Goal: Navigation & Orientation: Find specific page/section

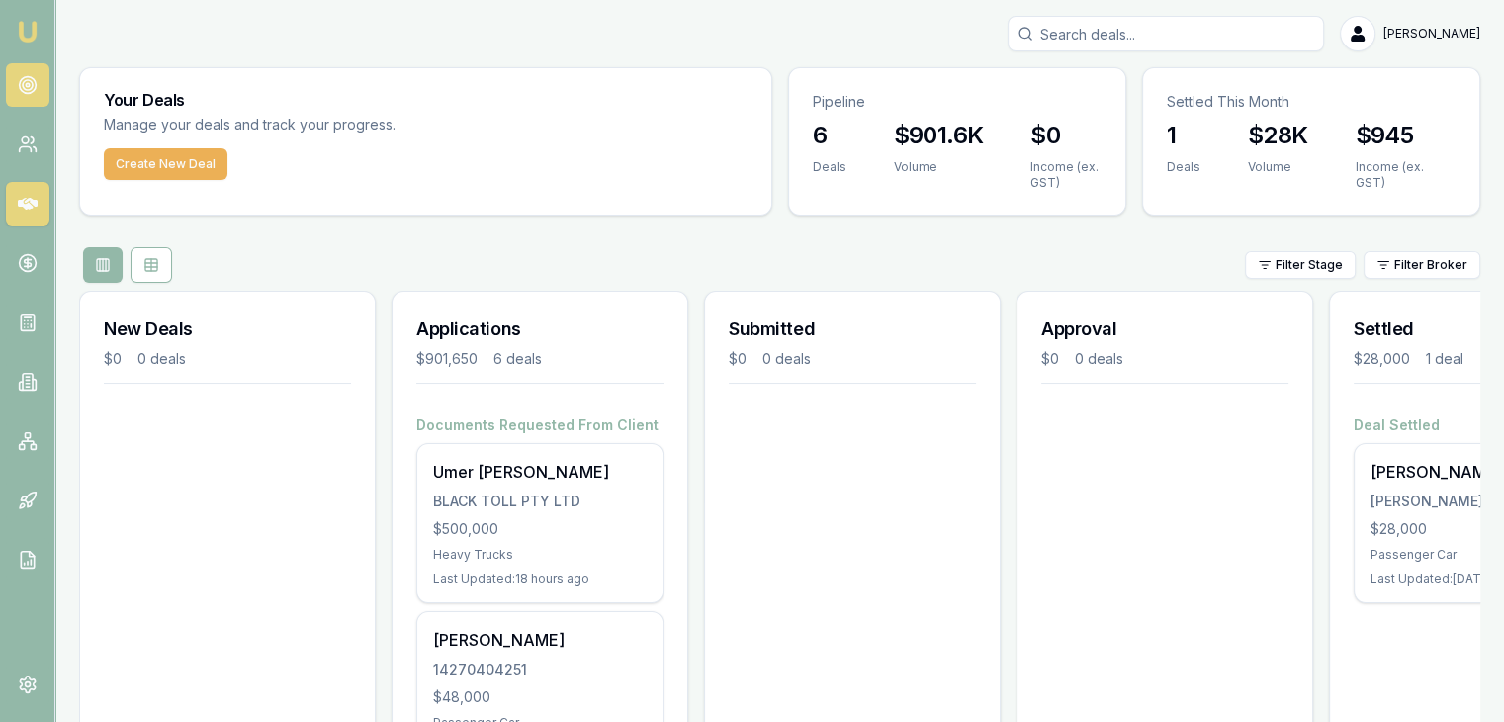
click at [24, 81] on circle at bounding box center [28, 85] width 10 height 10
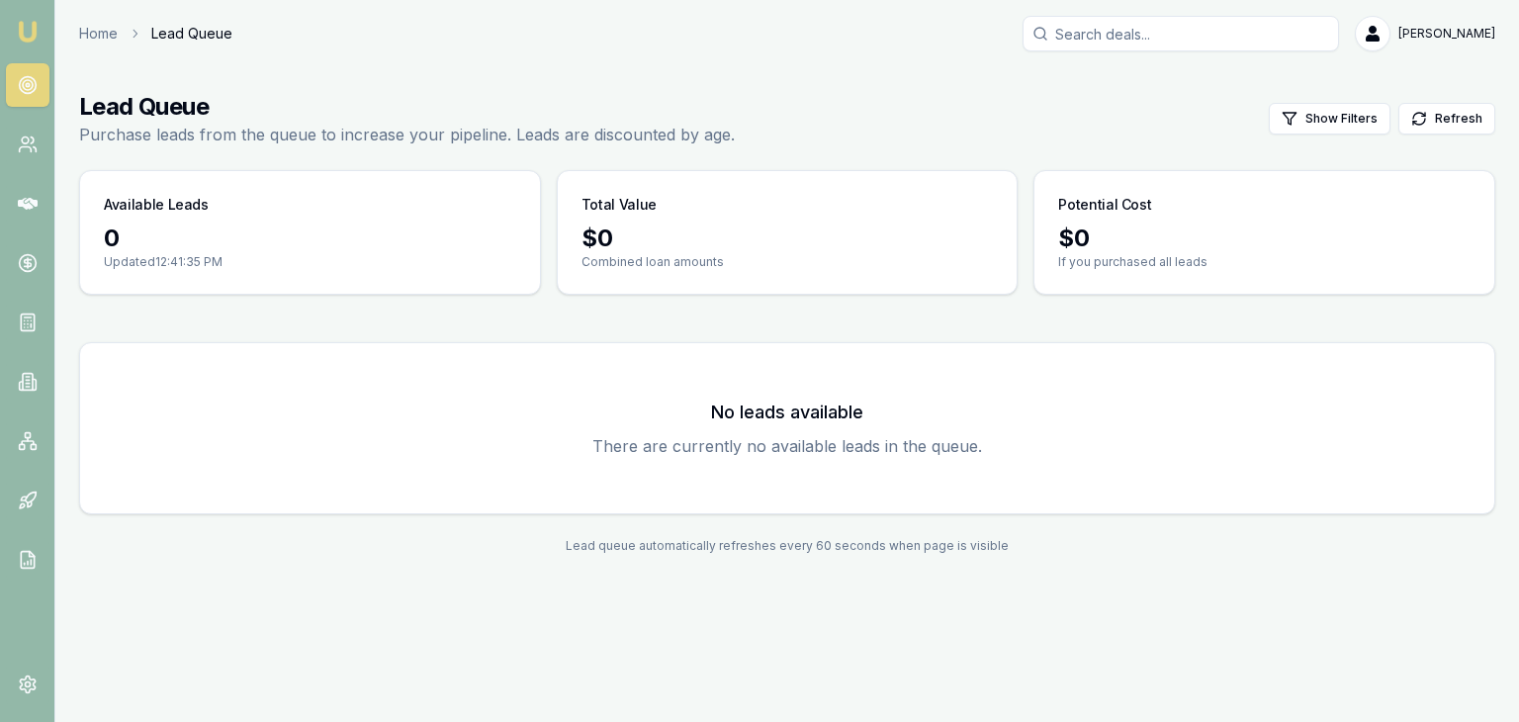
click at [724, 411] on h3 "No leads available" at bounding box center [787, 412] width 1366 height 28
click at [12, 133] on link at bounding box center [28, 145] width 44 height 44
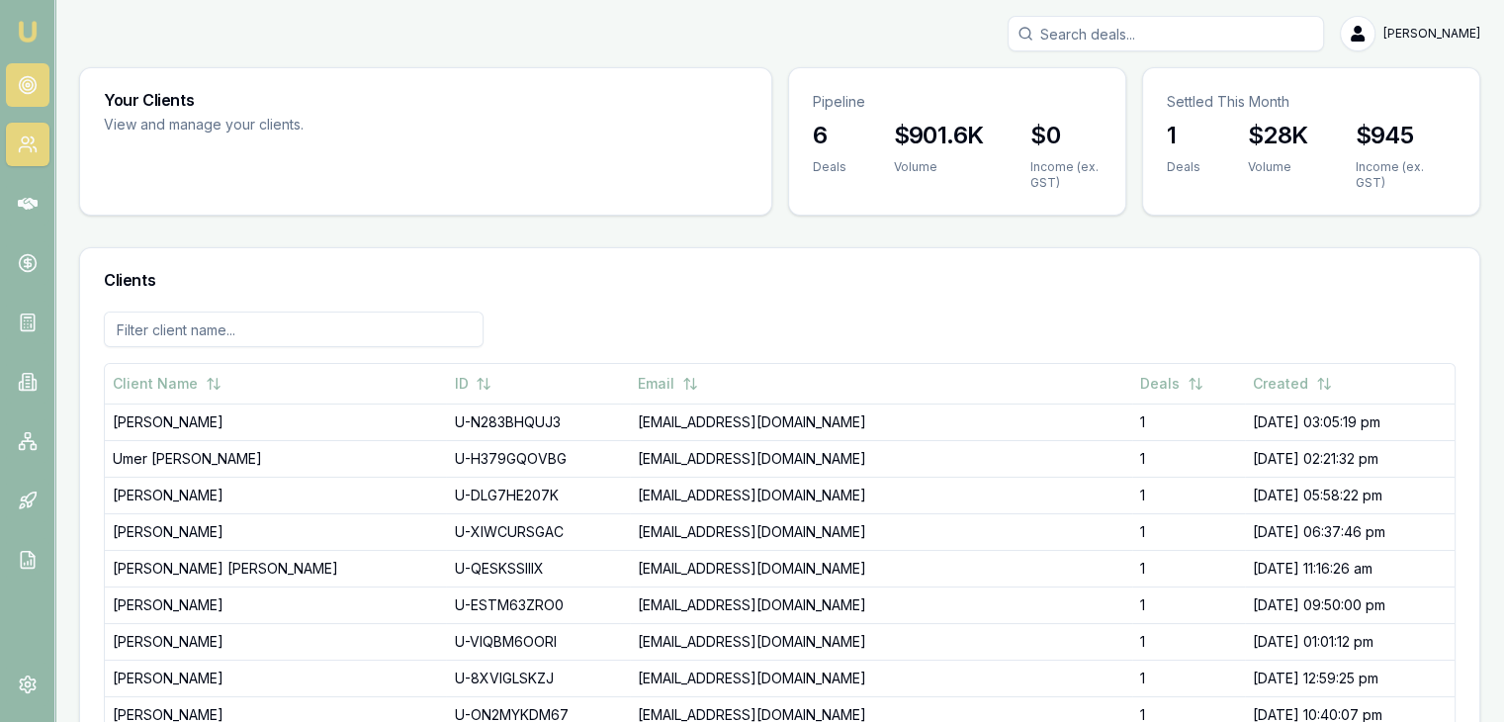
click at [32, 82] on circle at bounding box center [28, 85] width 10 height 10
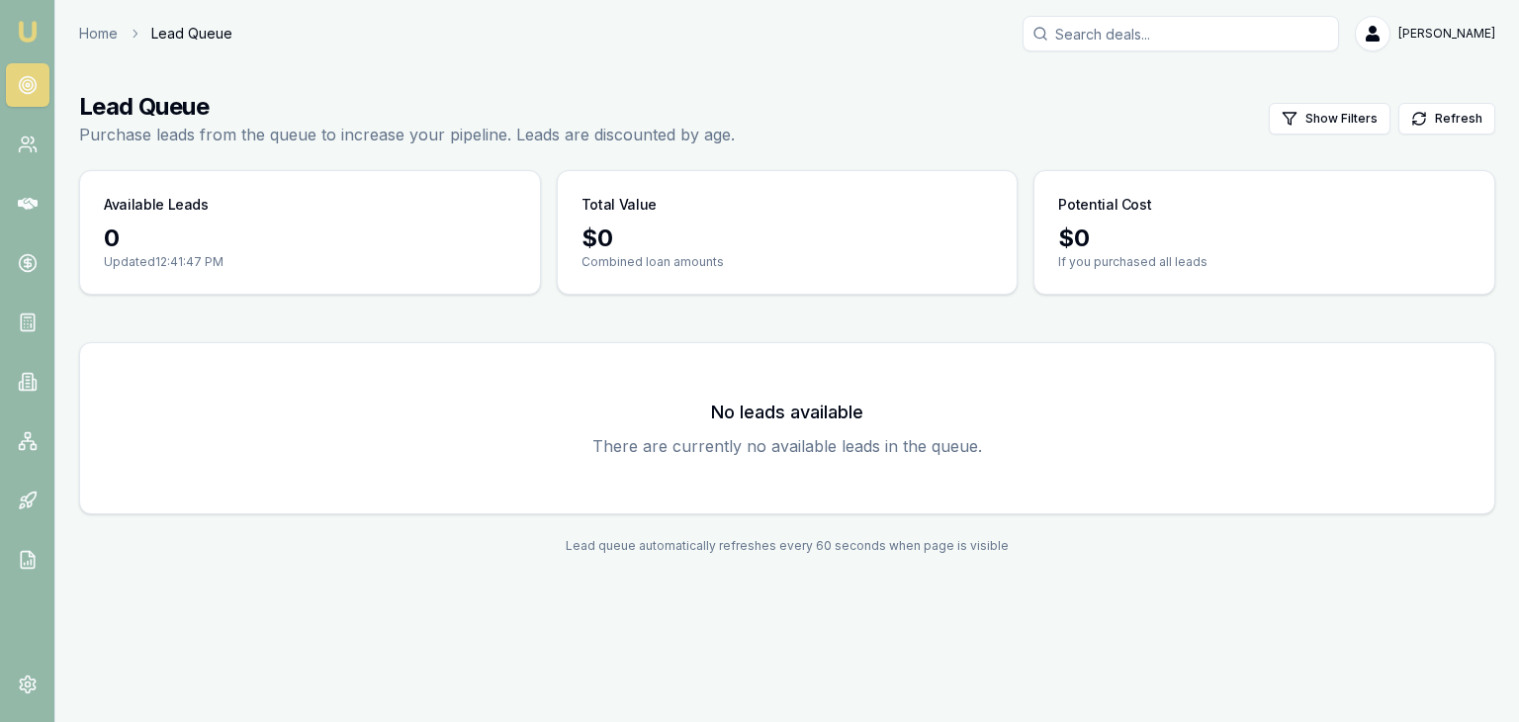
click at [32, 82] on circle at bounding box center [28, 85] width 10 height 10
click at [23, 149] on icon at bounding box center [28, 144] width 20 height 20
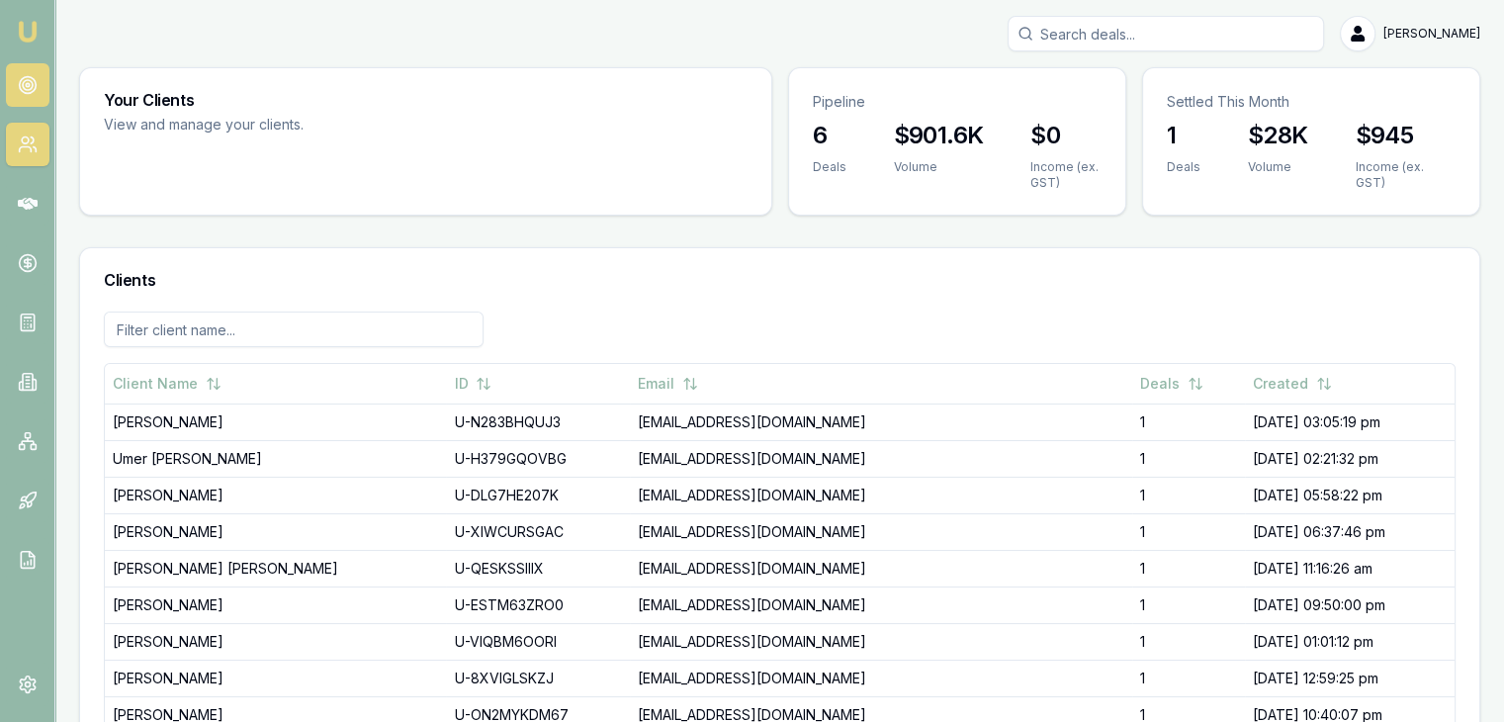
click at [25, 79] on icon at bounding box center [28, 85] width 20 height 20
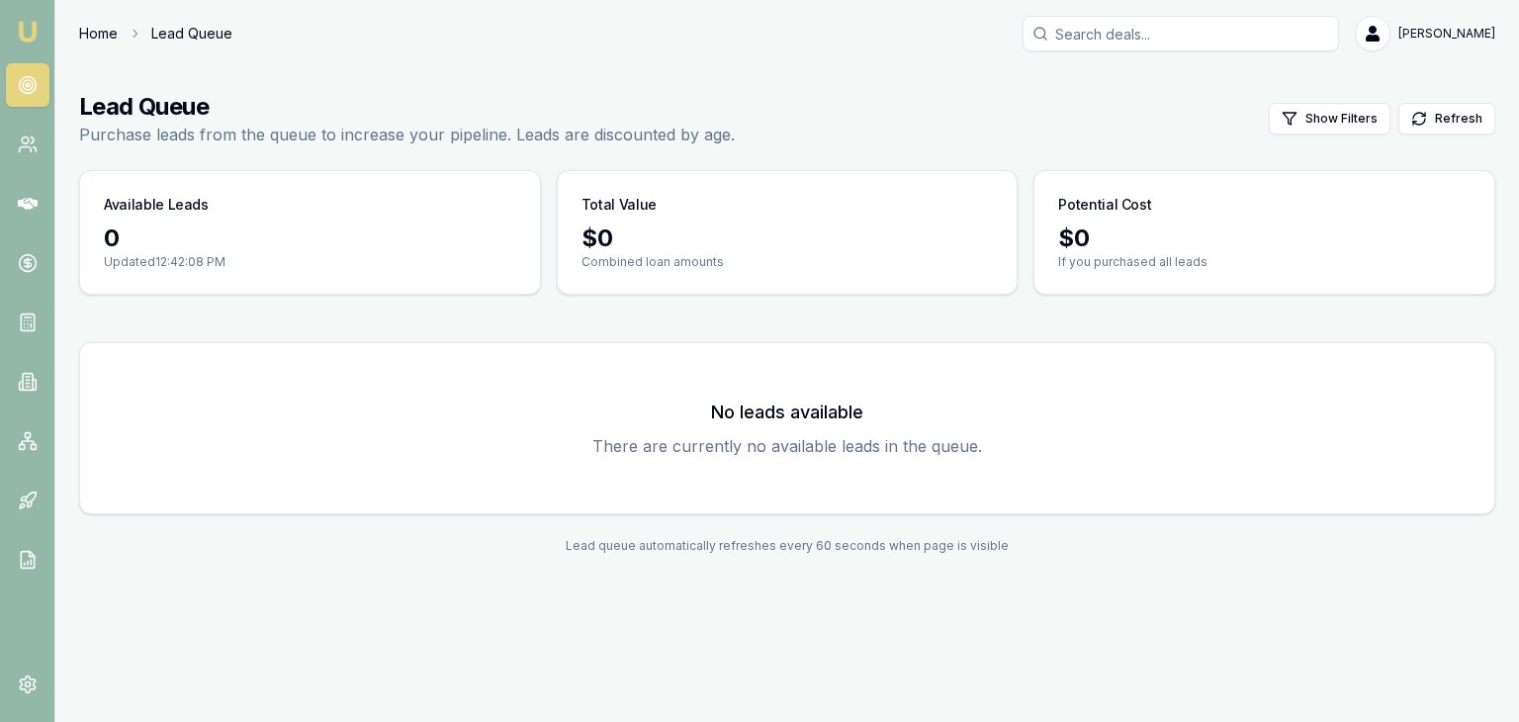
click at [103, 30] on link "Home" at bounding box center [98, 34] width 39 height 20
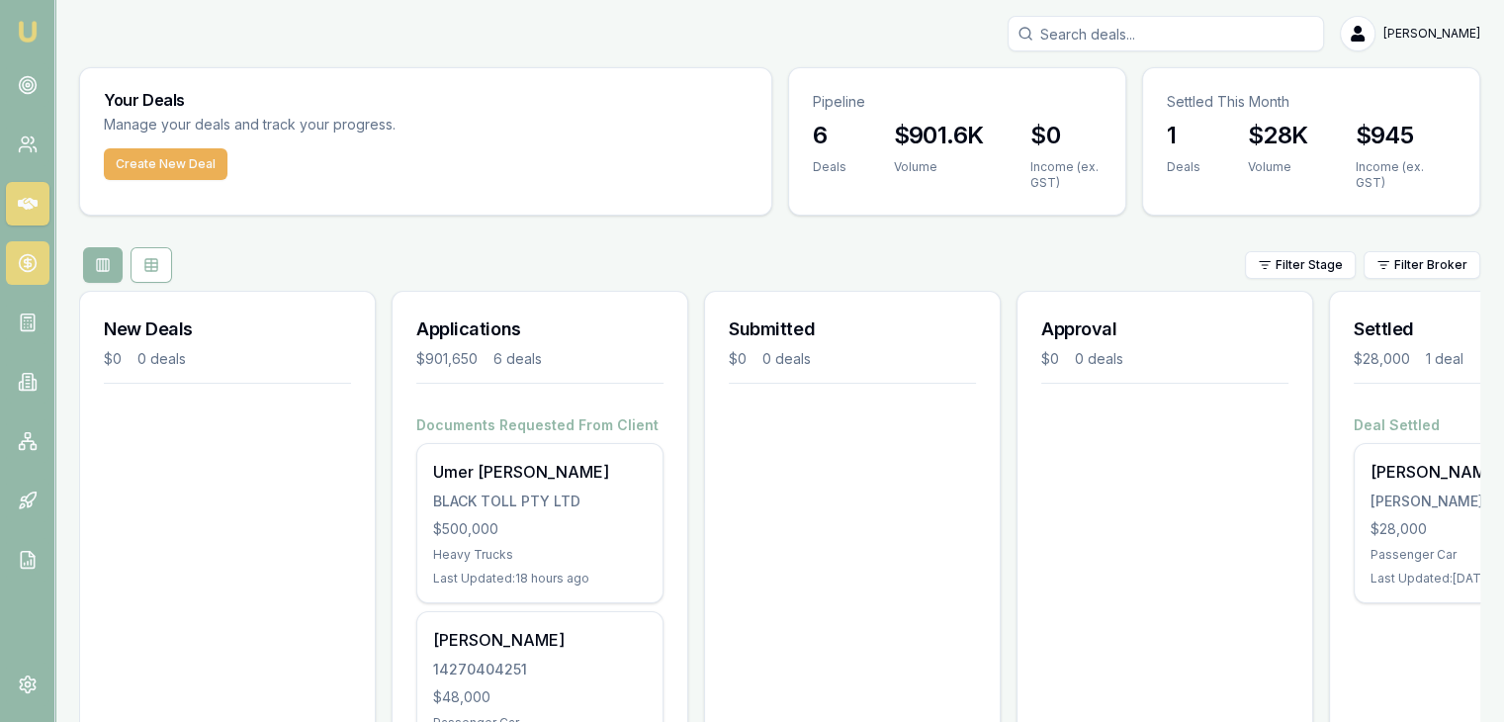
click at [19, 270] on icon at bounding box center [28, 263] width 20 height 20
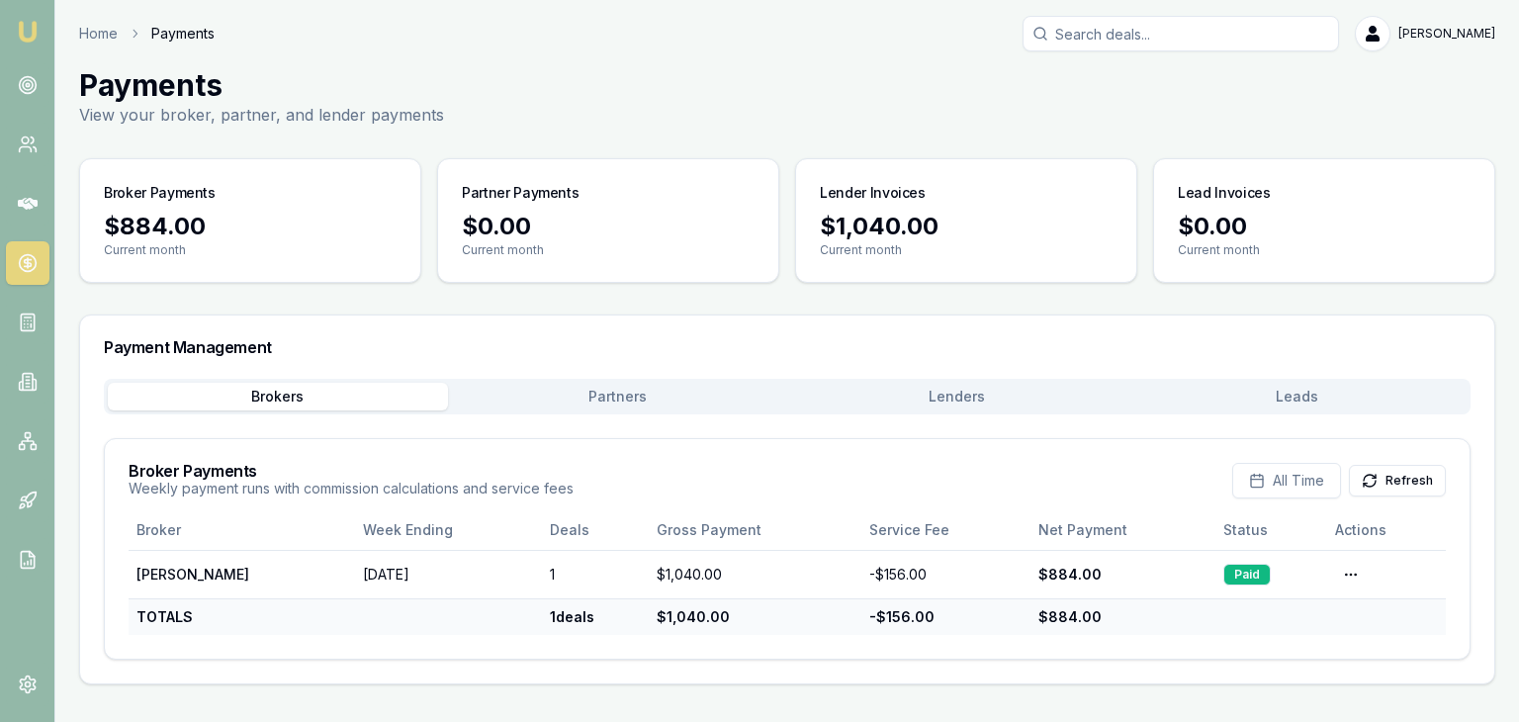
click at [607, 409] on div "Brokers Partners [PERSON_NAME] Leads" at bounding box center [787, 397] width 1366 height 36
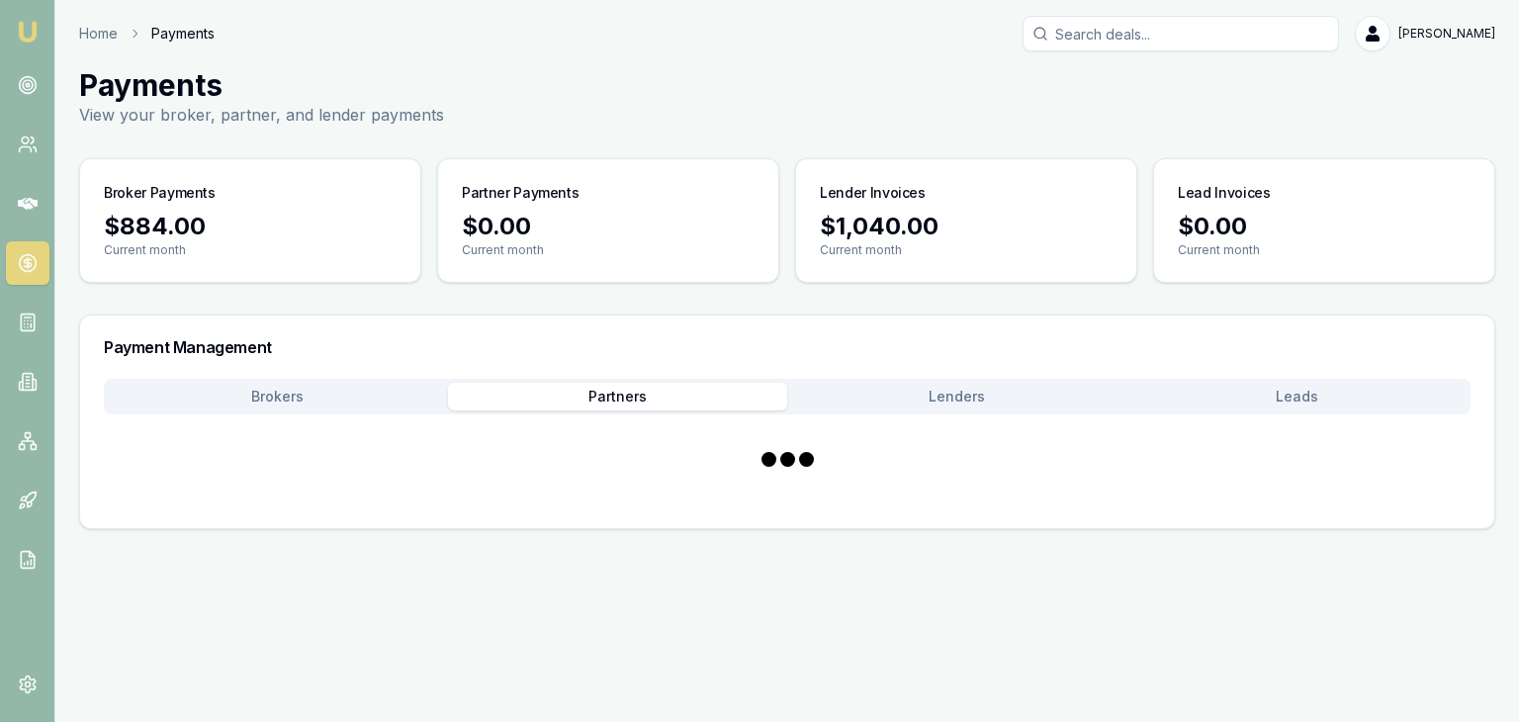
click at [613, 396] on button "Partners" at bounding box center [618, 397] width 340 height 28
click at [241, 400] on button "Brokers" at bounding box center [278, 397] width 340 height 28
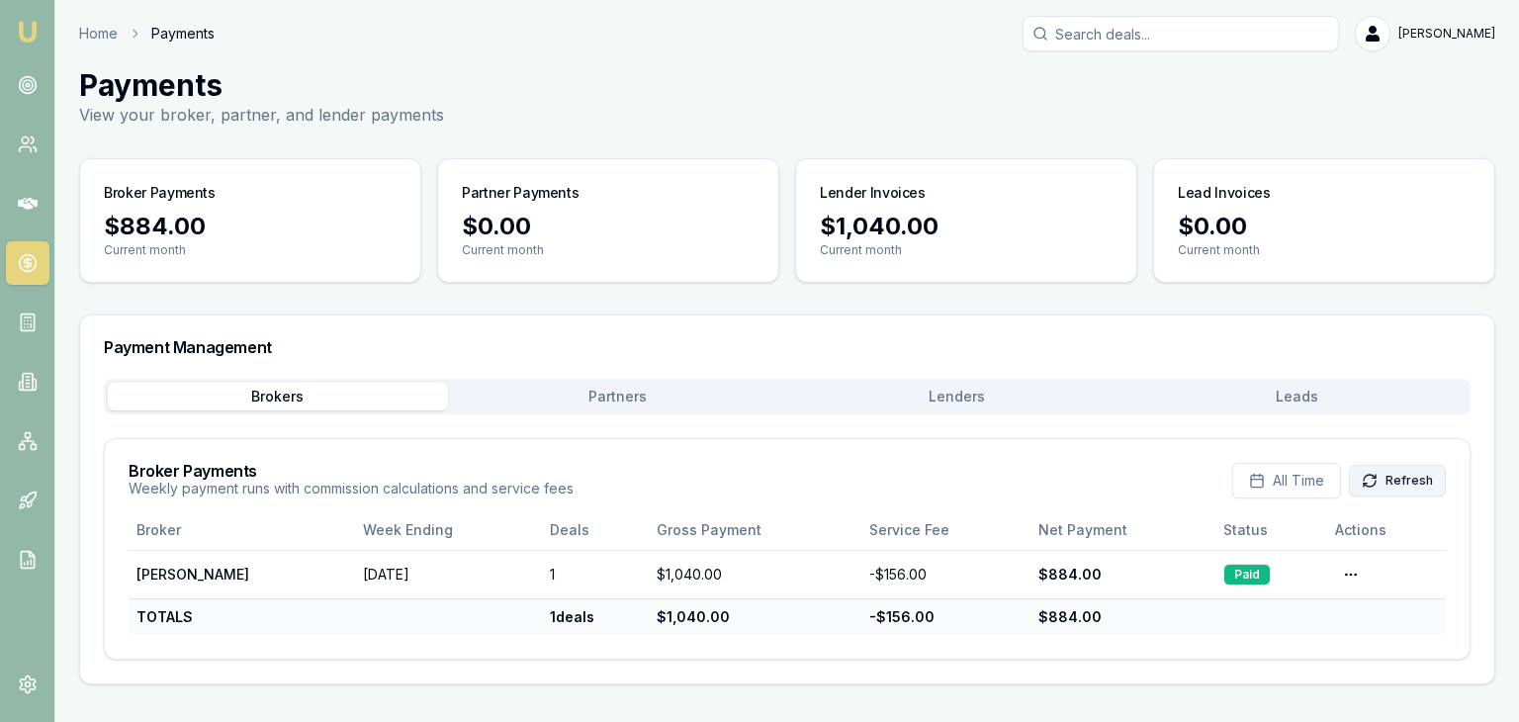
click at [1381, 481] on button "Refresh" at bounding box center [1397, 481] width 97 height 32
click at [16, 76] on link at bounding box center [28, 85] width 44 height 44
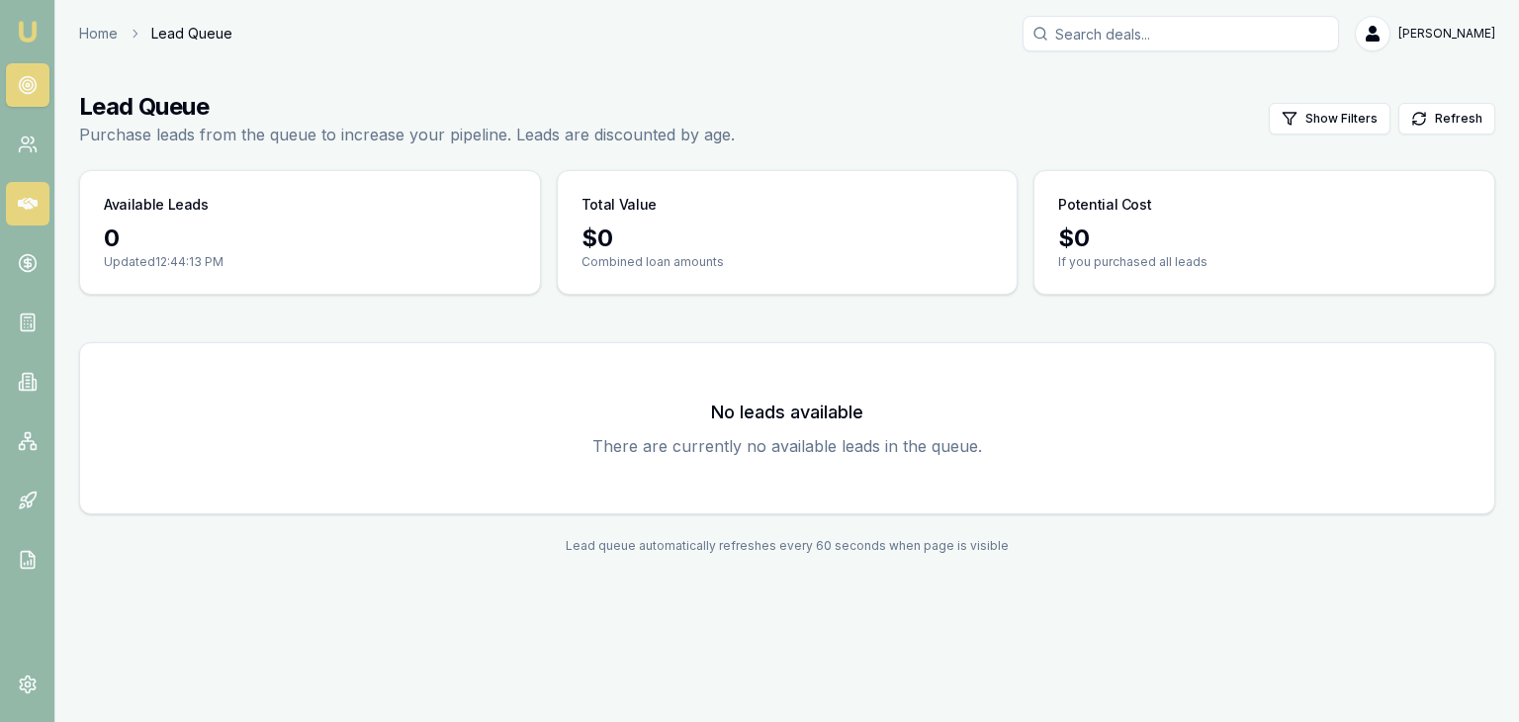
click at [22, 222] on link at bounding box center [28, 204] width 44 height 44
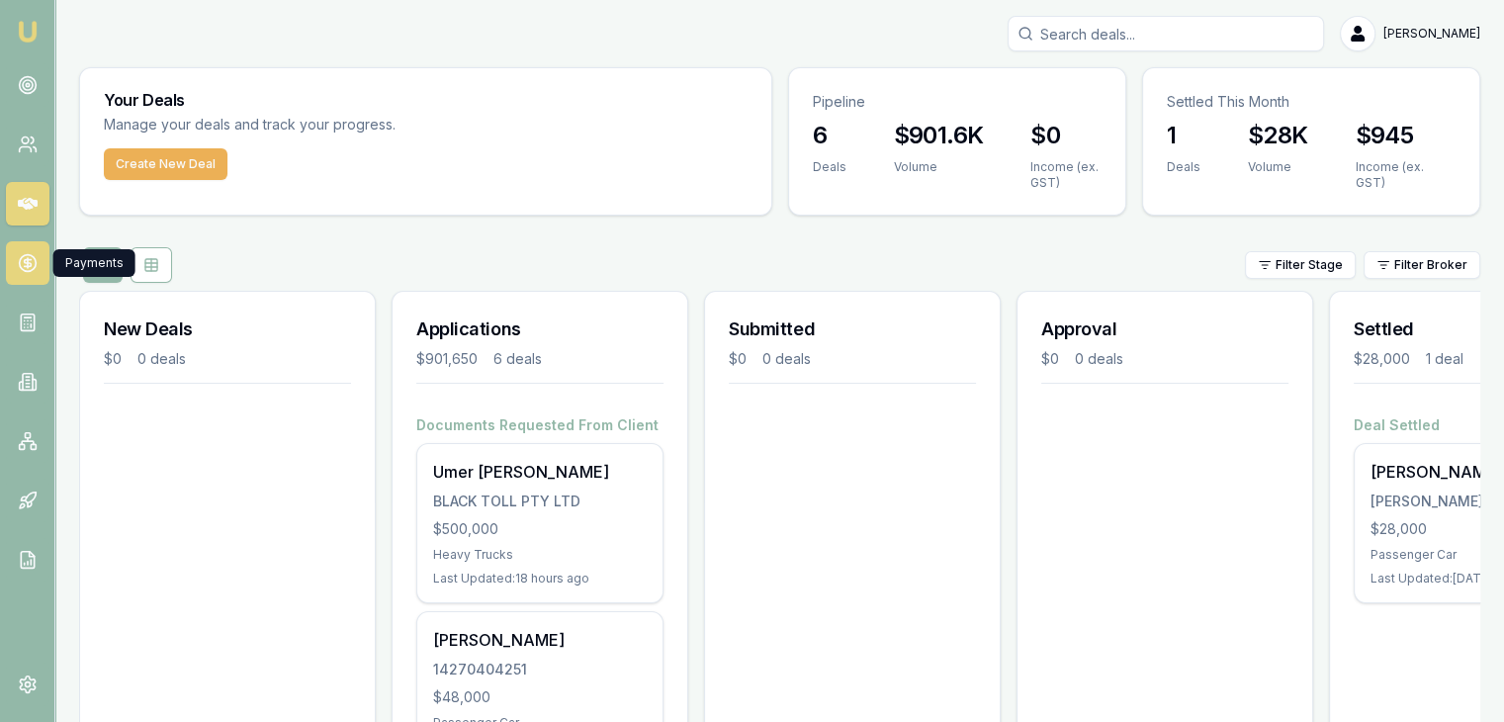
click at [15, 258] on link at bounding box center [28, 263] width 44 height 44
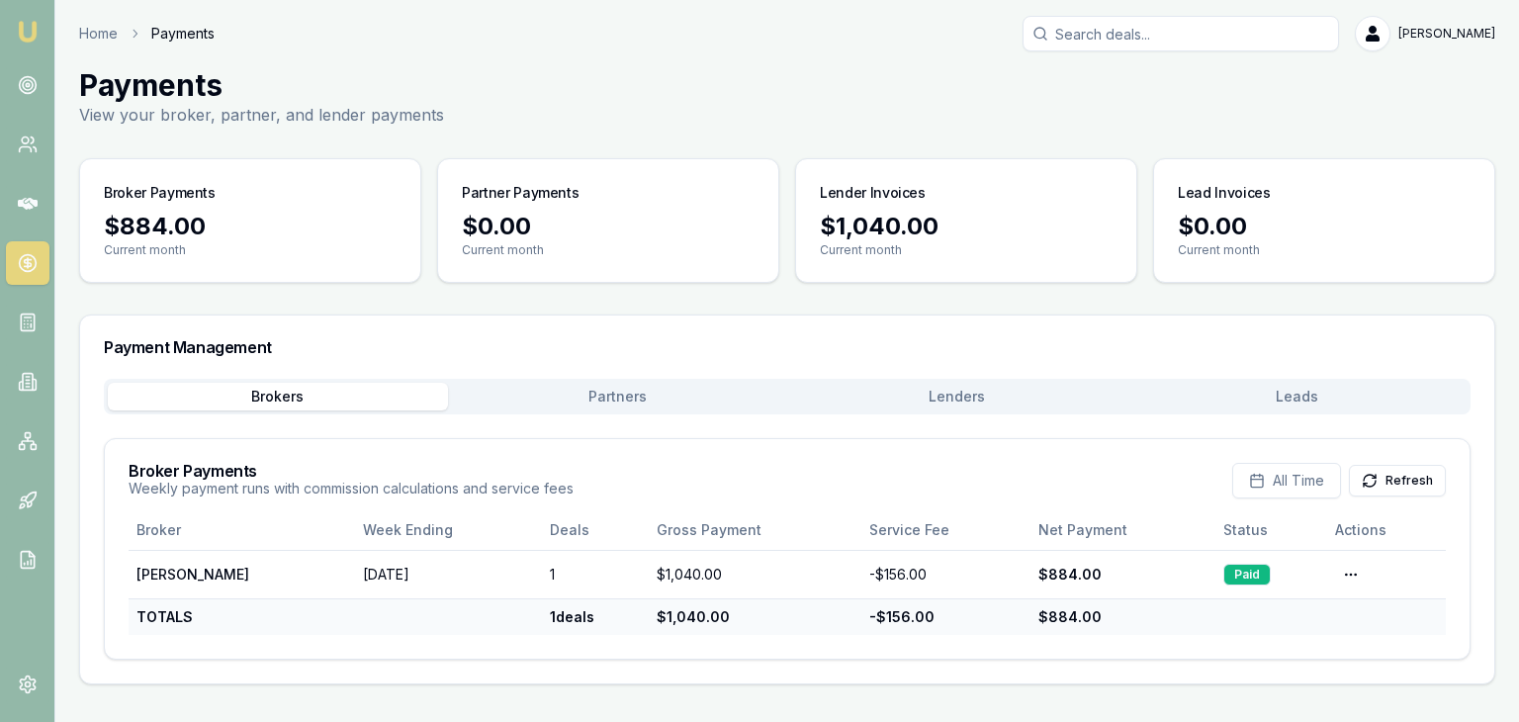
click at [43, 52] on nav "Emu Broker" at bounding box center [27, 298] width 54 height 597
click at [25, 23] on img at bounding box center [28, 32] width 24 height 24
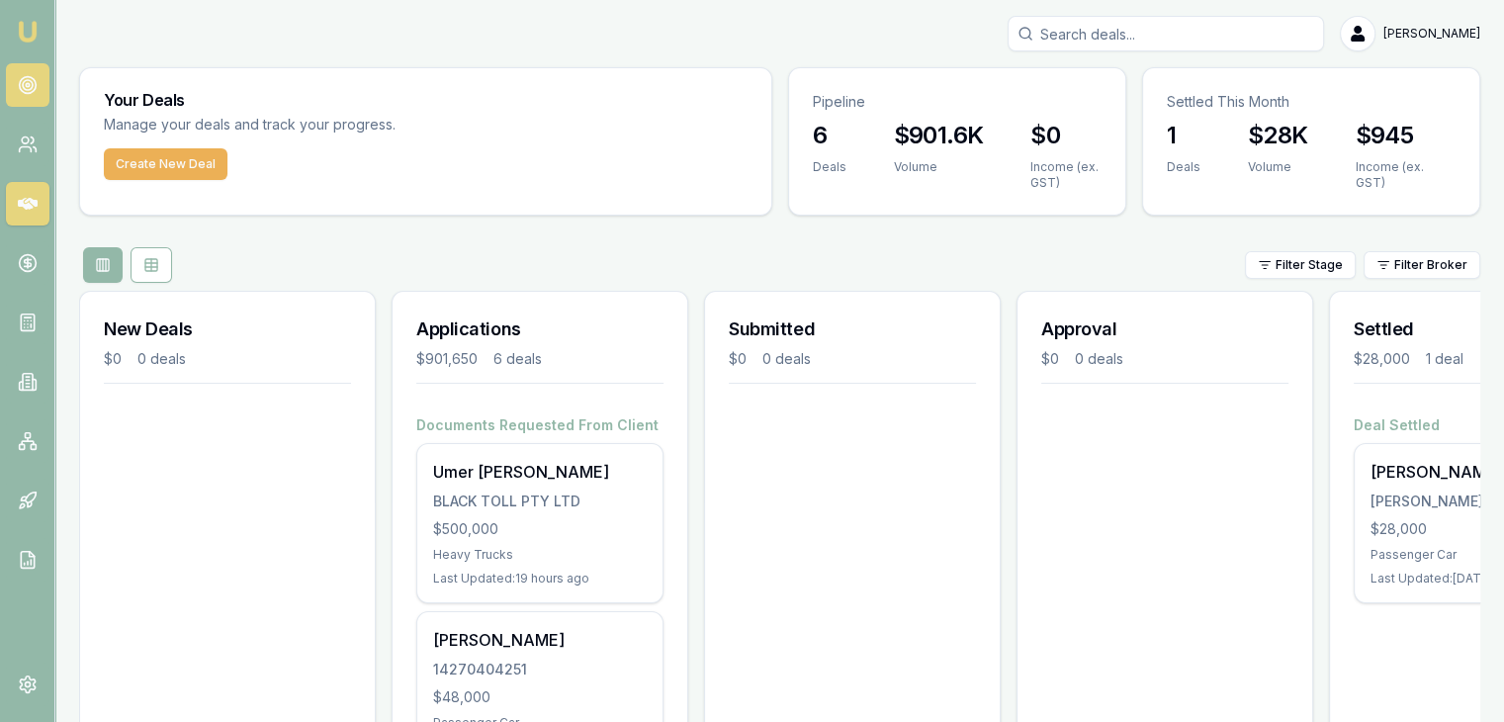
click at [36, 73] on link at bounding box center [28, 85] width 44 height 44
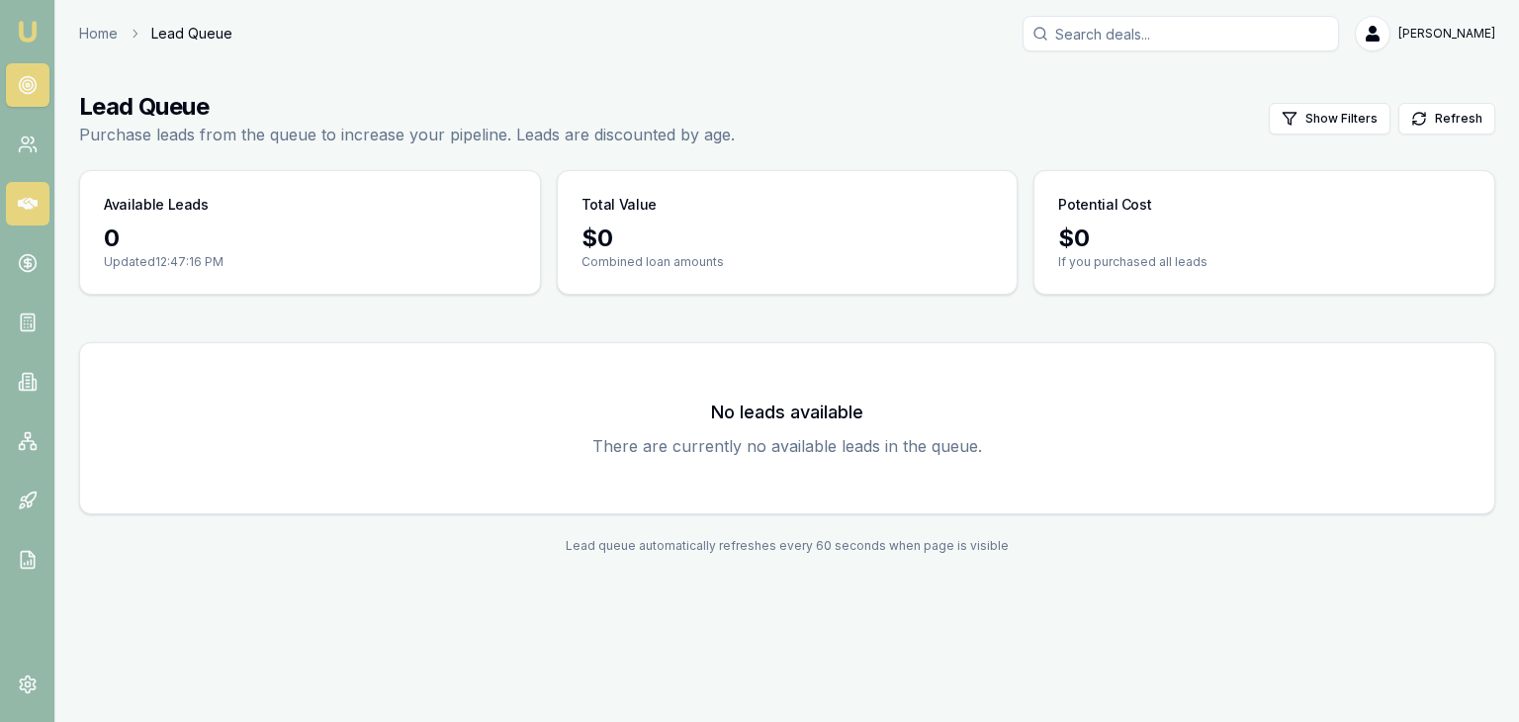
click at [37, 199] on link at bounding box center [28, 204] width 44 height 44
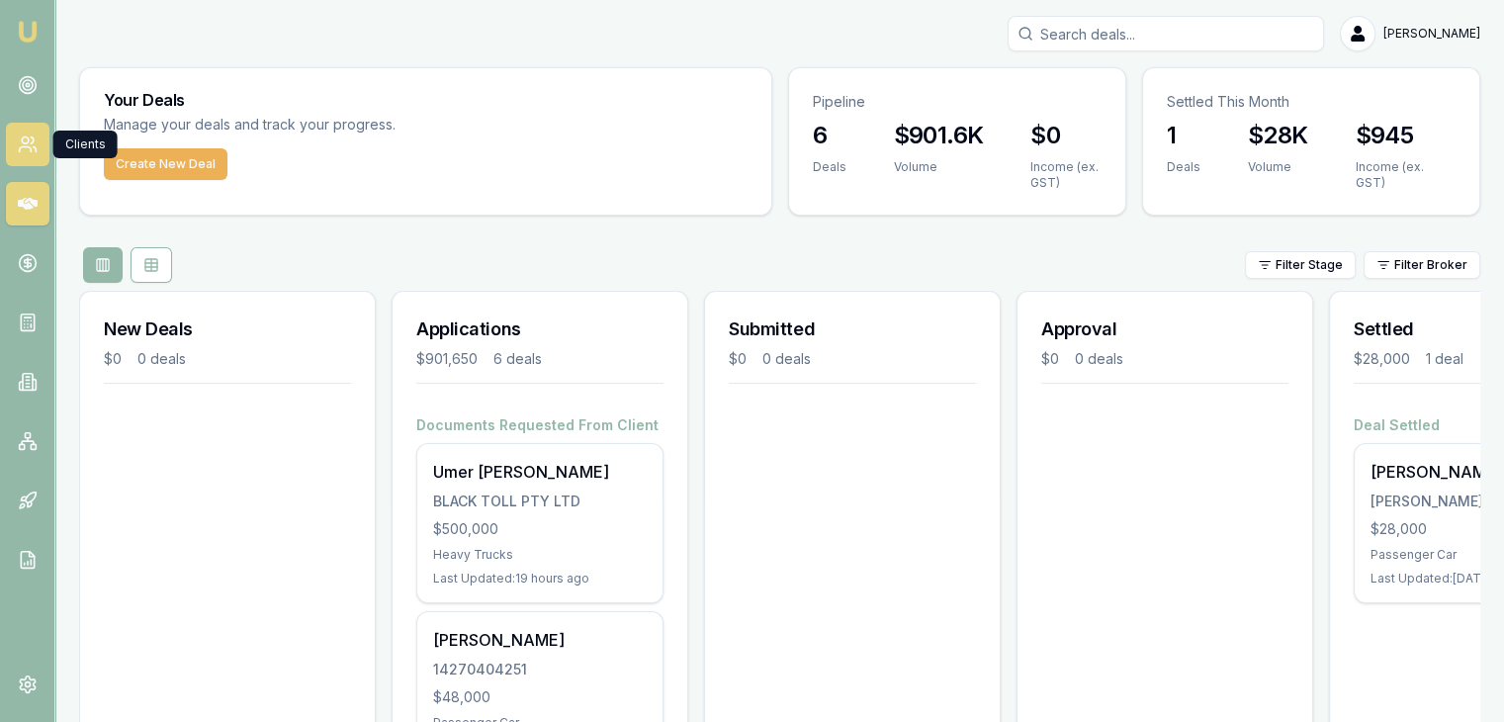
click at [16, 146] on link at bounding box center [28, 145] width 44 height 44
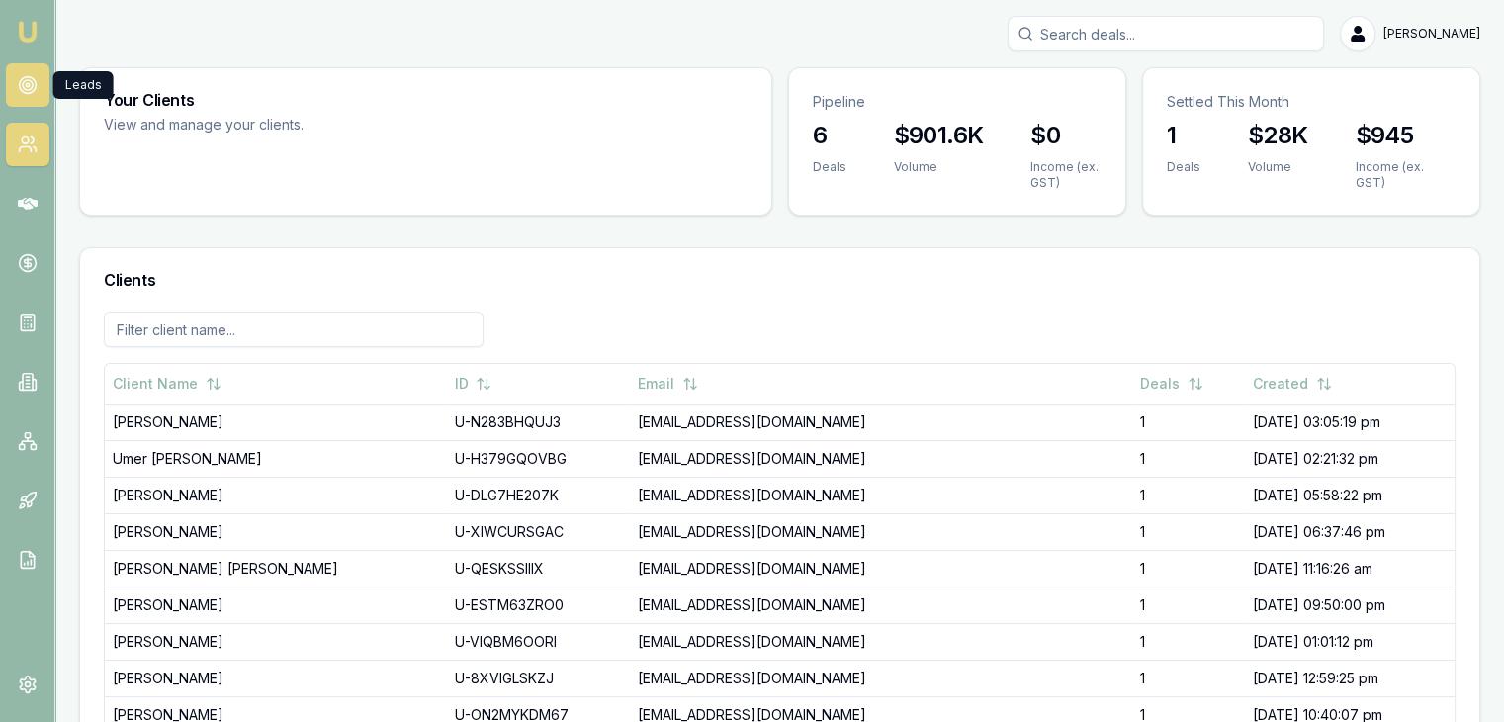
click at [23, 70] on link at bounding box center [28, 85] width 44 height 44
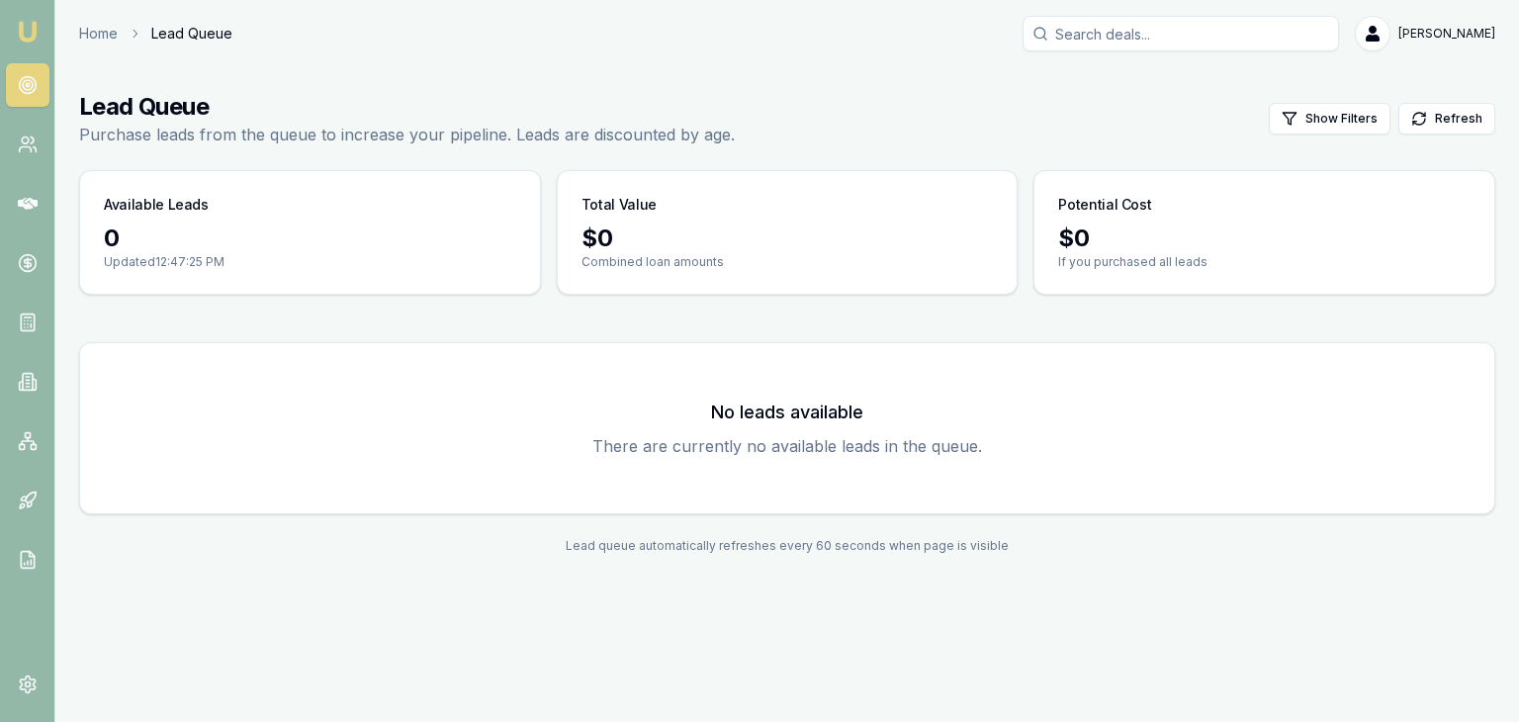
click at [27, 28] on img at bounding box center [28, 32] width 24 height 24
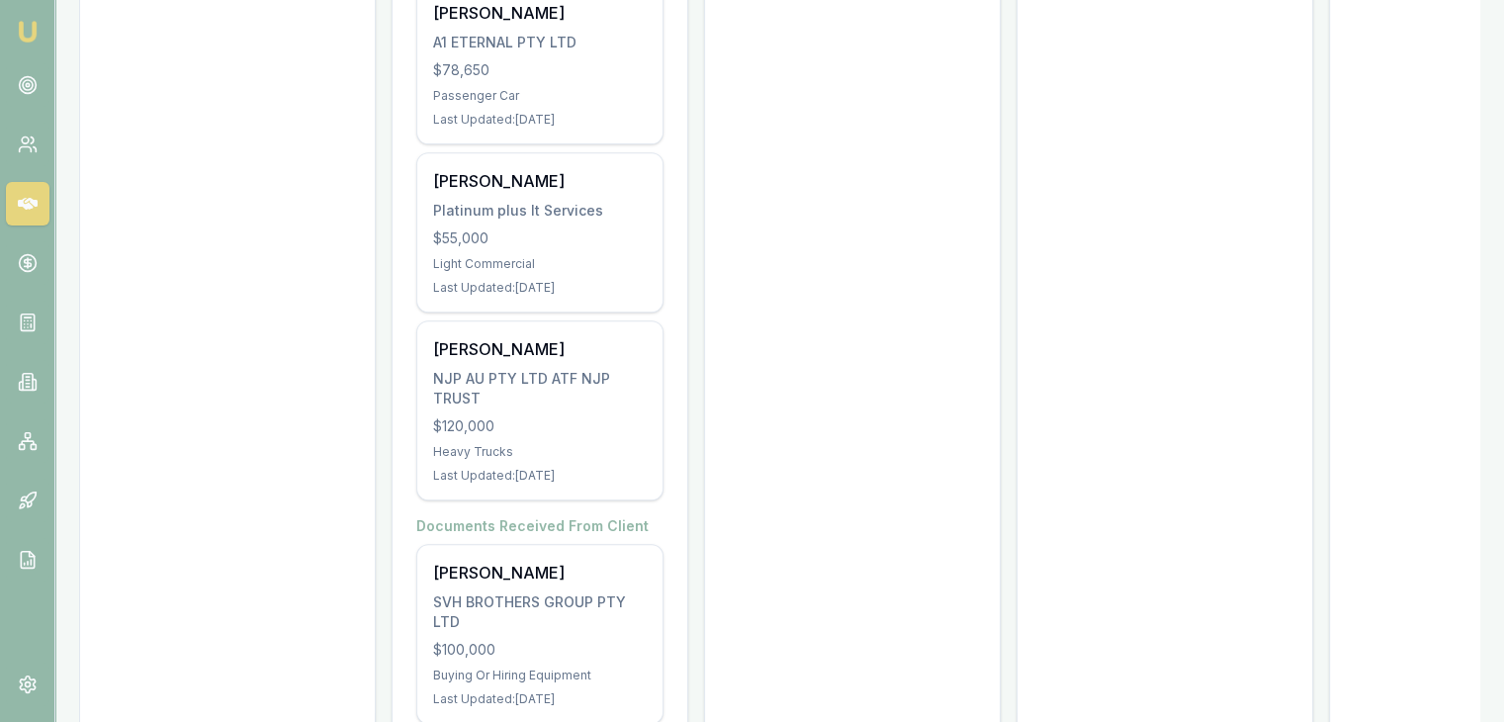
scroll to position [865, 0]
